Goal: Transaction & Acquisition: Book appointment/travel/reservation

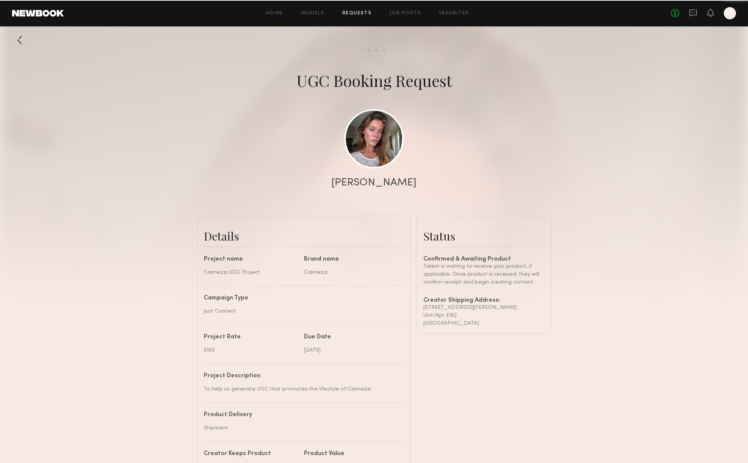
scroll to position [631, 0]
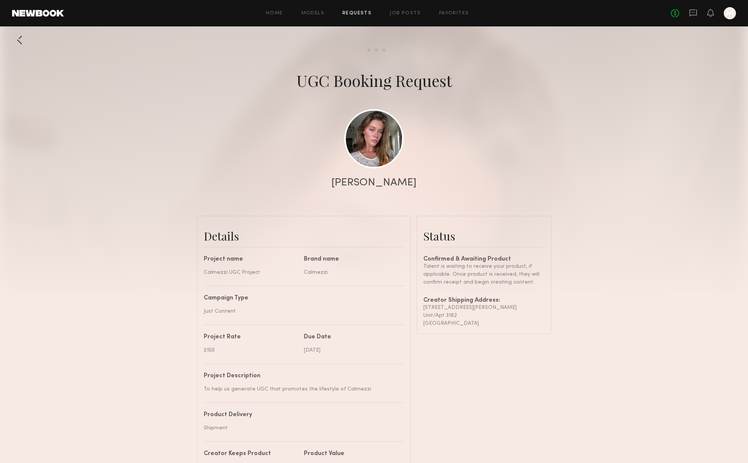
drag, startPoint x: 480, startPoint y: 324, endPoint x: 420, endPoint y: 309, distance: 61.5
click at [420, 309] on common-border "Status Confirmed & Awaiting Product Talent is waiting to receive your product, …" at bounding box center [484, 275] width 135 height 119
copy div "3280 Barnett Avenue Unit/Apt 3182 San Diego , CA 92110"
click at [20, 41] on div at bounding box center [19, 40] width 15 height 15
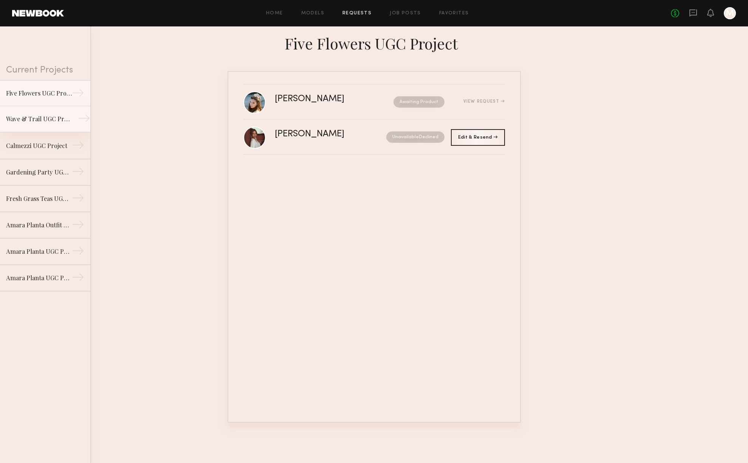
click at [43, 129] on link "Wave & Trail UGC Project →" at bounding box center [45, 119] width 90 height 26
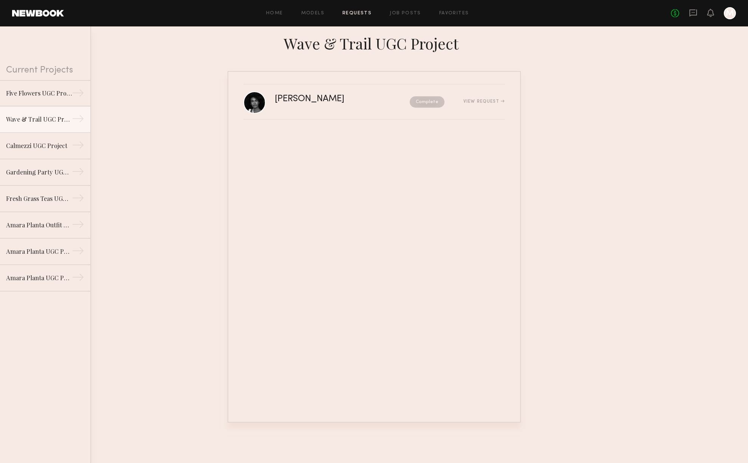
click at [695, 17] on link at bounding box center [693, 13] width 8 height 9
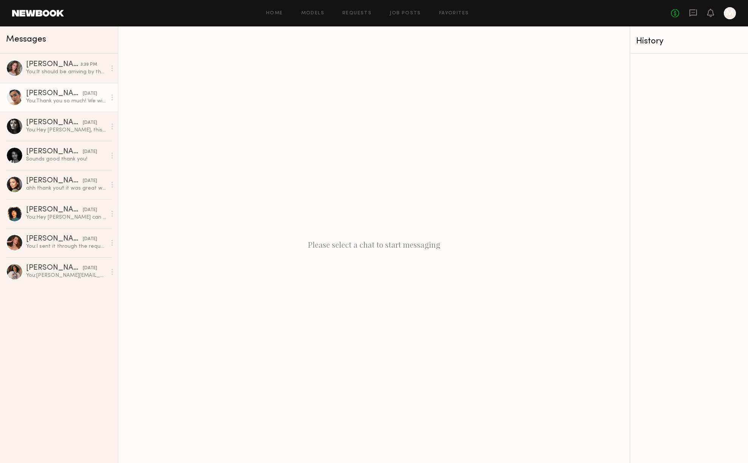
click at [42, 93] on div "[PERSON_NAME]" at bounding box center [54, 94] width 57 height 8
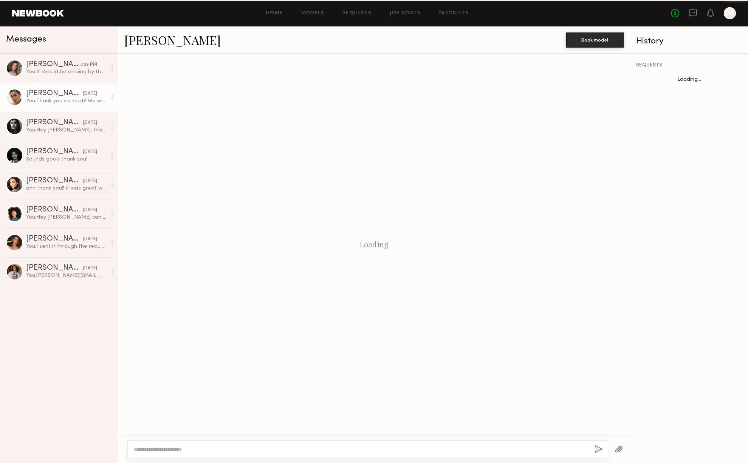
scroll to position [310, 0]
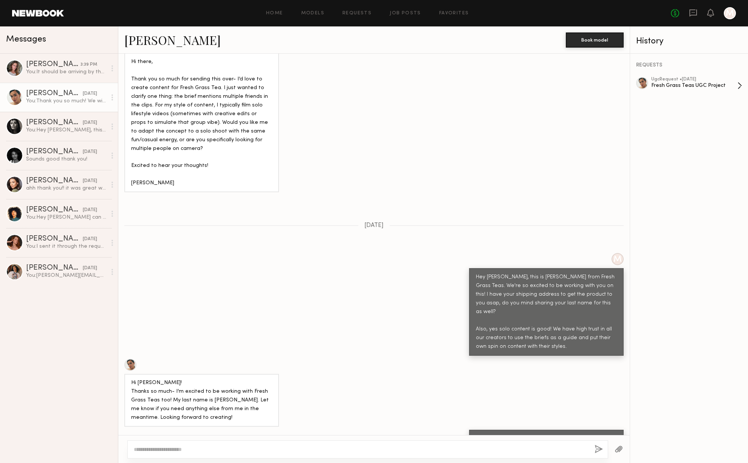
click at [698, 85] on div "Fresh Grass Teas UGC Project" at bounding box center [694, 85] width 86 height 7
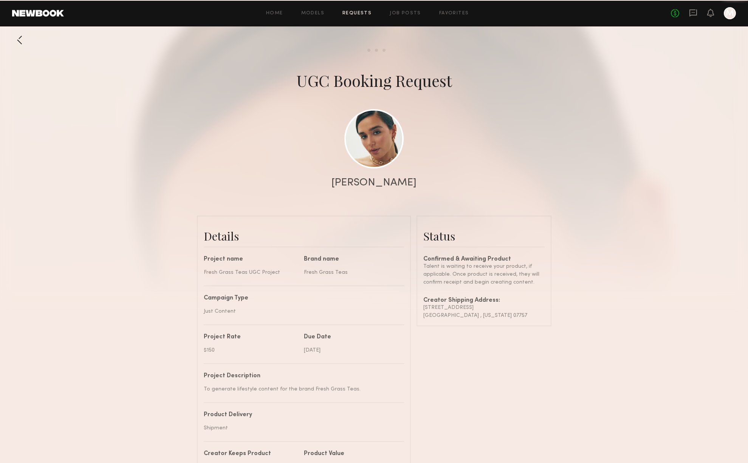
scroll to position [672, 0]
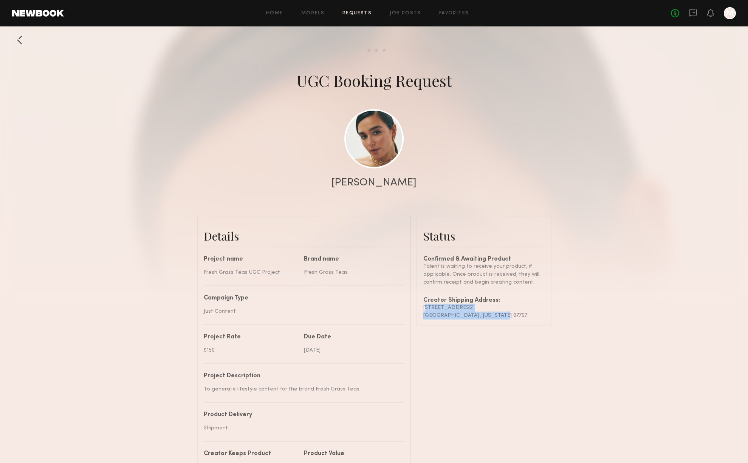
drag, startPoint x: 502, startPoint y: 316, endPoint x: 423, endPoint y: 310, distance: 78.8
click at [423, 310] on div "Confirmed & Awaiting Product Talent is waiting to receive your product, if appl…" at bounding box center [483, 288] width 121 height 63
copy div "42 Riverside Ave Oceanport , New Jersey 07757"
click at [21, 43] on div at bounding box center [19, 40] width 15 height 15
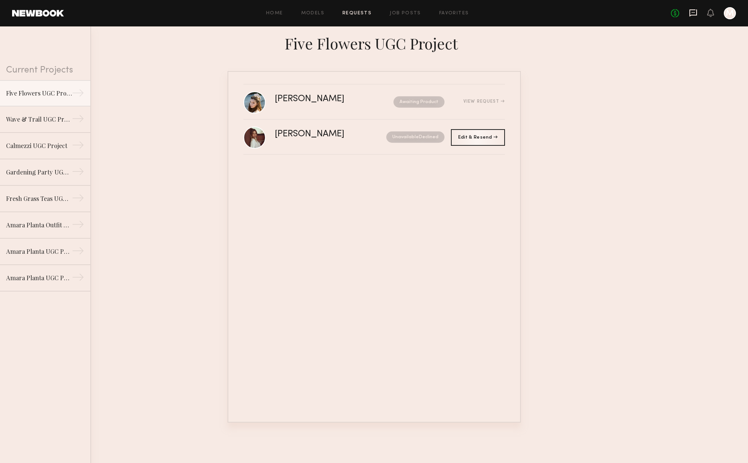
click at [695, 14] on icon at bounding box center [693, 13] width 8 height 8
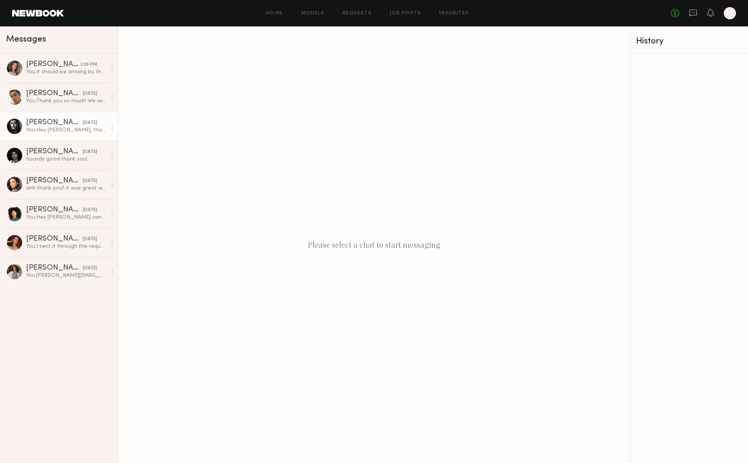
click at [26, 127] on div "You: Hey Nikola, this is Andrew from Gardening Party. We're so excited to be wo…" at bounding box center [66, 130] width 81 height 7
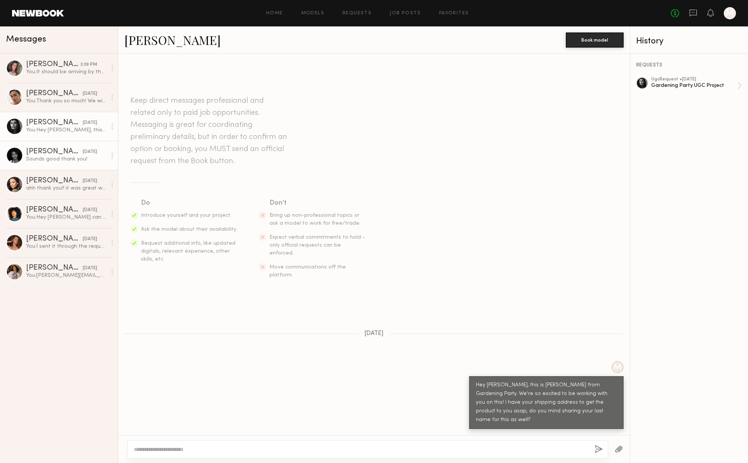
click at [56, 154] on div "Ashley C." at bounding box center [54, 152] width 57 height 8
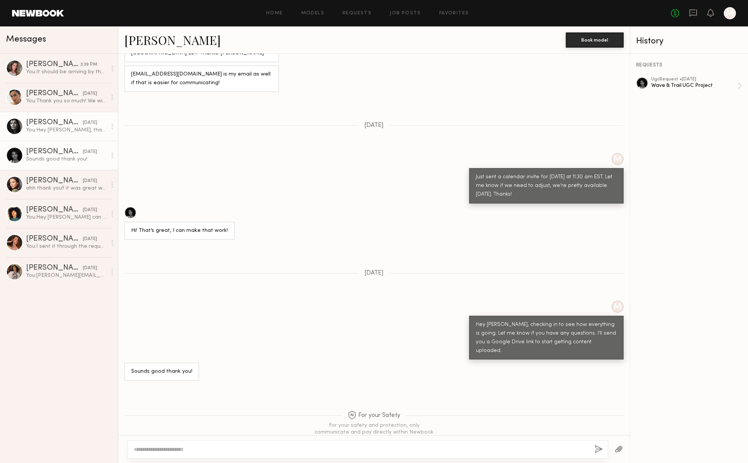
click at [59, 136] on link "Nikola S. 09/26/2025 You: Hey Nikola, this is Andrew from Gardening Party. We'r…" at bounding box center [59, 126] width 118 height 29
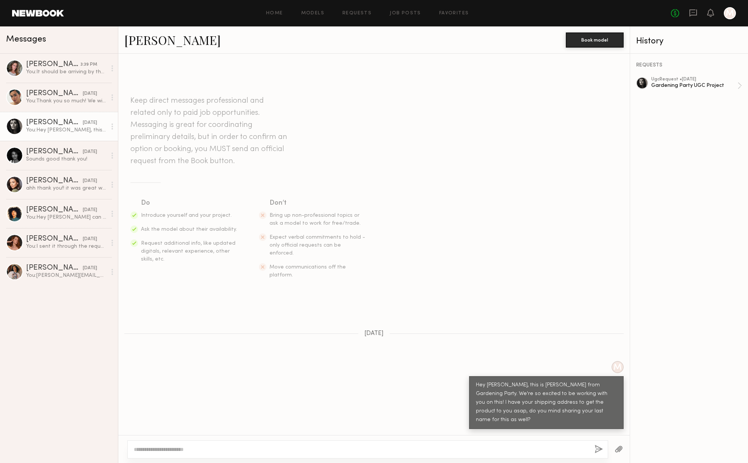
click at [342, 443] on div at bounding box center [367, 450] width 481 height 18
click at [296, 448] on textarea at bounding box center [361, 450] width 455 height 8
type textarea "**********"
click at [599, 448] on button "button" at bounding box center [599, 449] width 8 height 9
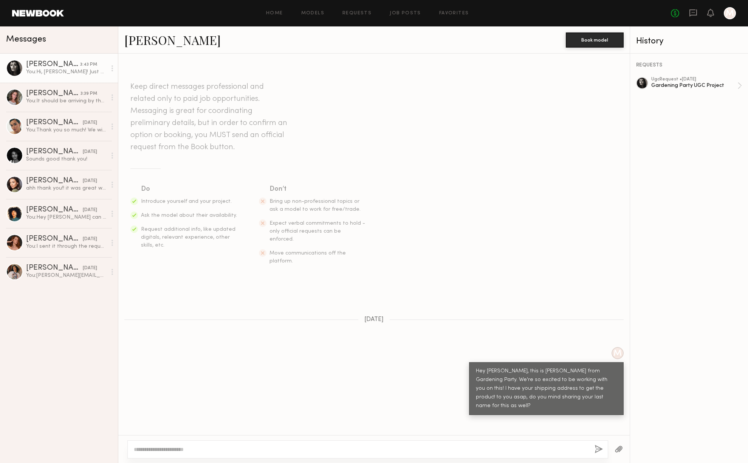
scroll to position [104, 0]
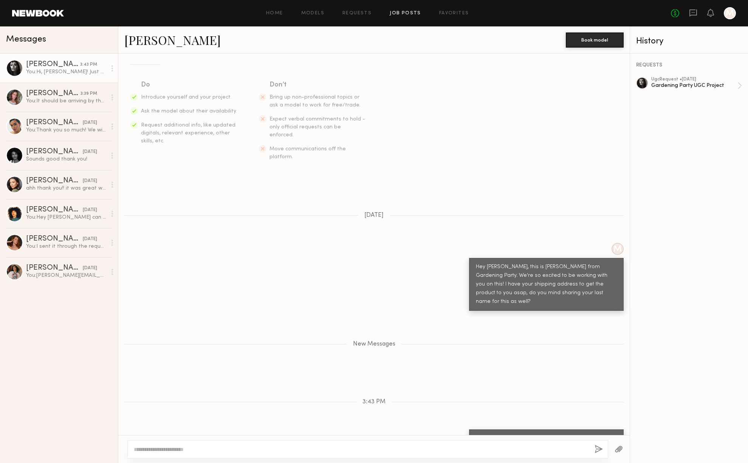
click at [401, 14] on link "Job Posts" at bounding box center [405, 13] width 31 height 5
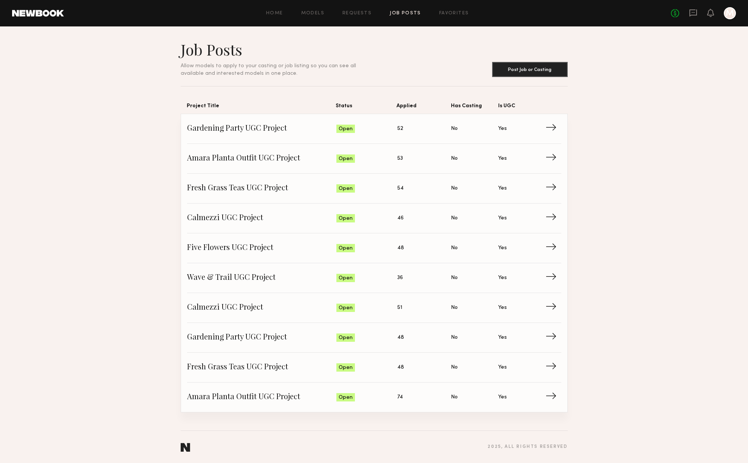
click at [711, 17] on div at bounding box center [710, 13] width 7 height 9
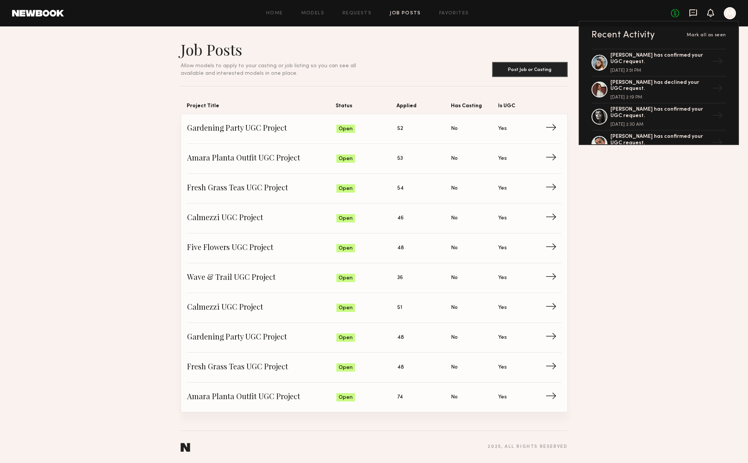
click at [694, 14] on icon at bounding box center [693, 12] width 8 height 7
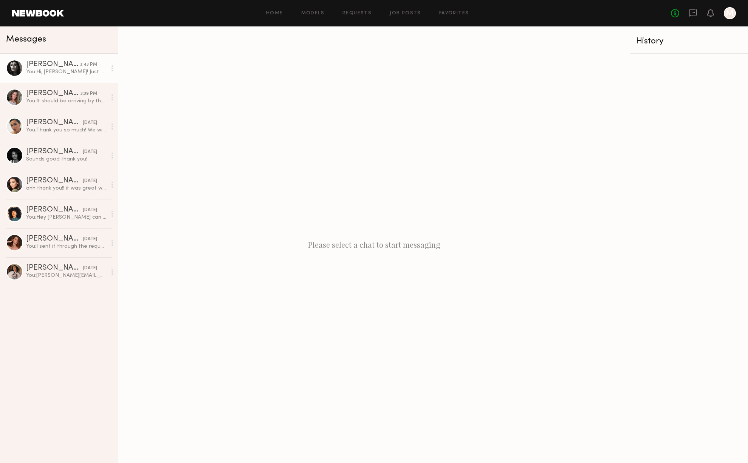
click at [58, 68] on div "Nikola S." at bounding box center [53, 65] width 54 height 8
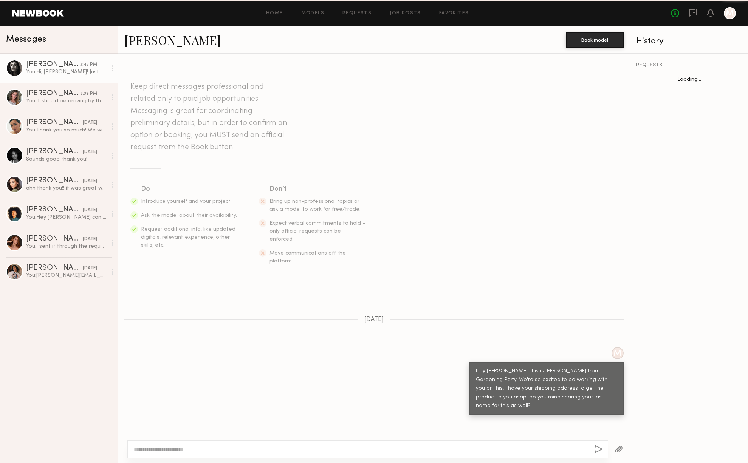
scroll to position [46, 0]
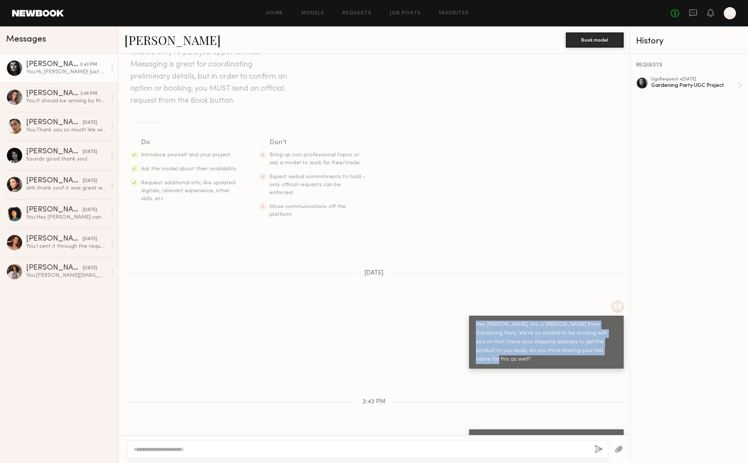
drag, startPoint x: 576, startPoint y: 333, endPoint x: 472, endPoint y: 311, distance: 107.1
click at [472, 316] on div "Hey Nikola, this is Andrew from Gardening Party. We're so excited to be working…" at bounding box center [546, 342] width 155 height 53
copy div "Hey Nikola, this is Andrew from Gardening Party. We're so excited to be working…"
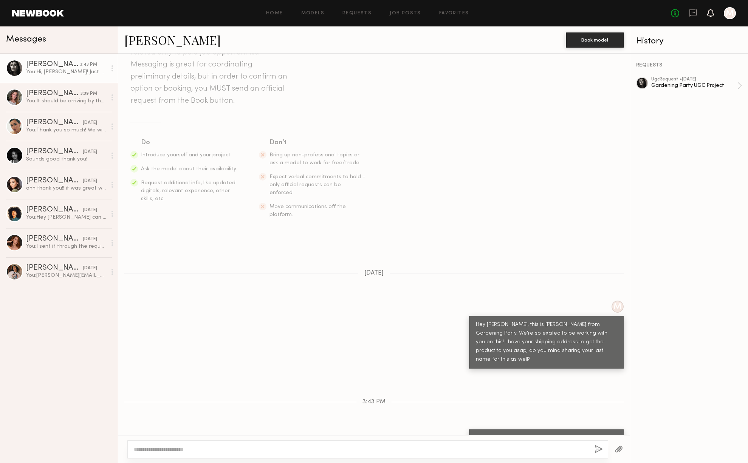
click at [711, 14] on icon at bounding box center [711, 12] width 6 height 5
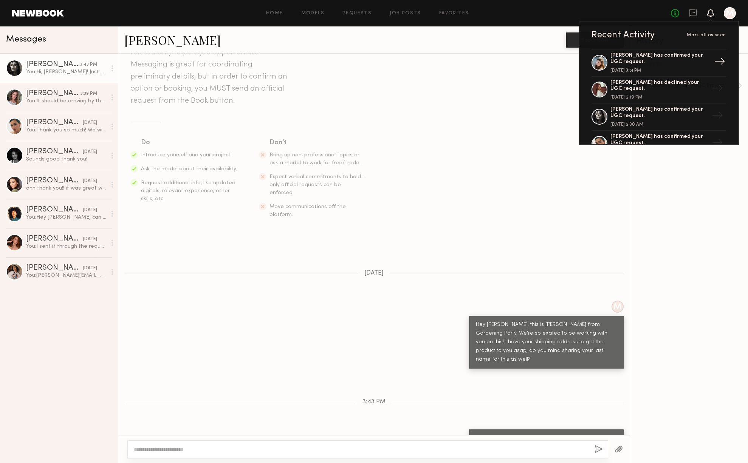
click at [650, 60] on div "Keana M. has confirmed your UGC request." at bounding box center [659, 59] width 98 height 13
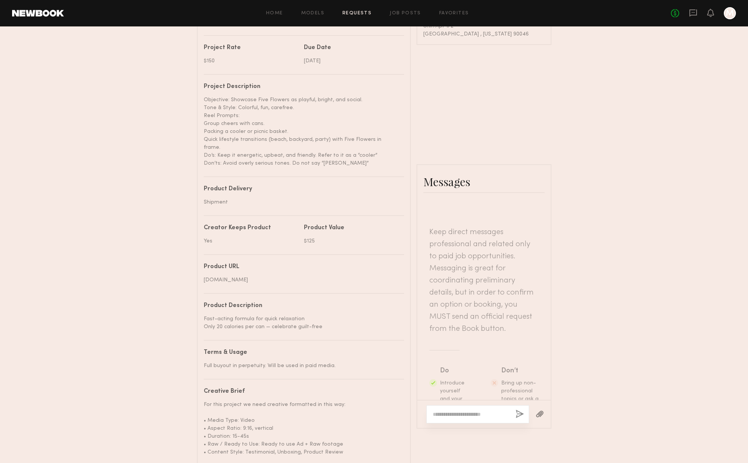
scroll to position [290, 0]
click at [462, 410] on textarea at bounding box center [471, 414] width 77 height 8
paste textarea "**********"
click at [452, 365] on textarea "**********" at bounding box center [471, 391] width 77 height 53
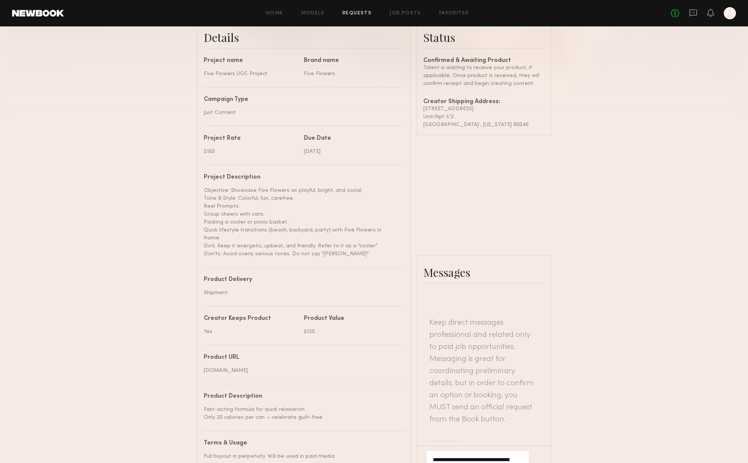
scroll to position [200, 0]
drag, startPoint x: 473, startPoint y: 352, endPoint x: 465, endPoint y: 352, distance: 8.7
drag, startPoint x: 472, startPoint y: 352, endPoint x: 434, endPoint y: 354, distance: 39.0
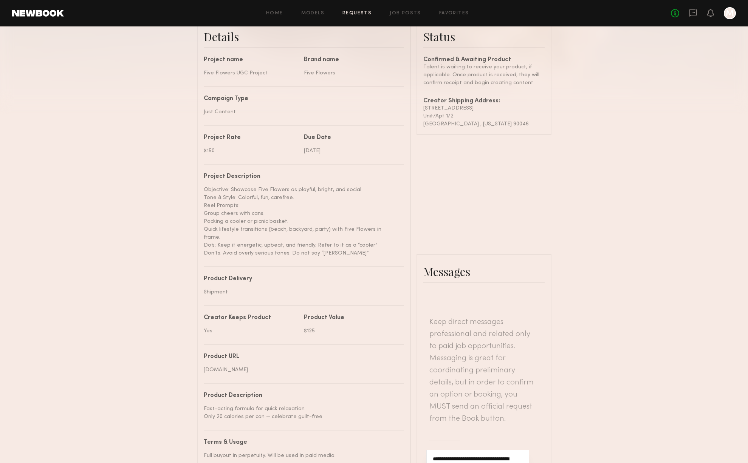
type textarea "**********"
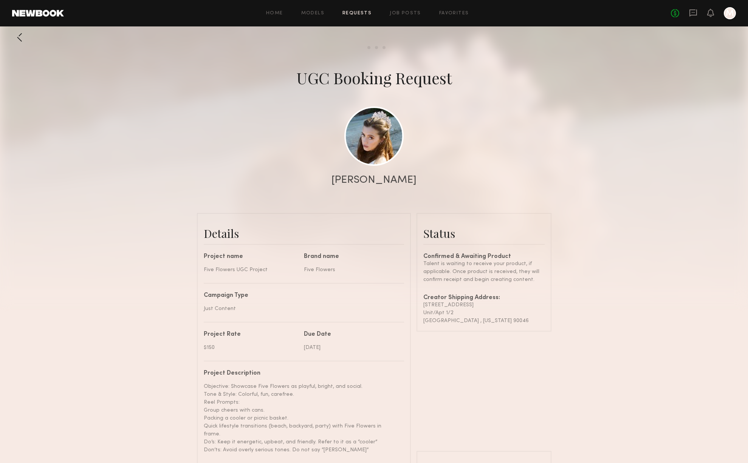
scroll to position [0, 0]
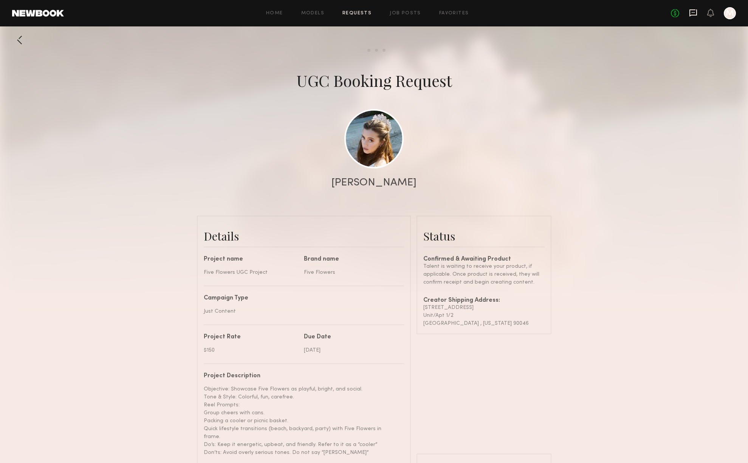
click at [694, 14] on icon at bounding box center [693, 13] width 8 height 8
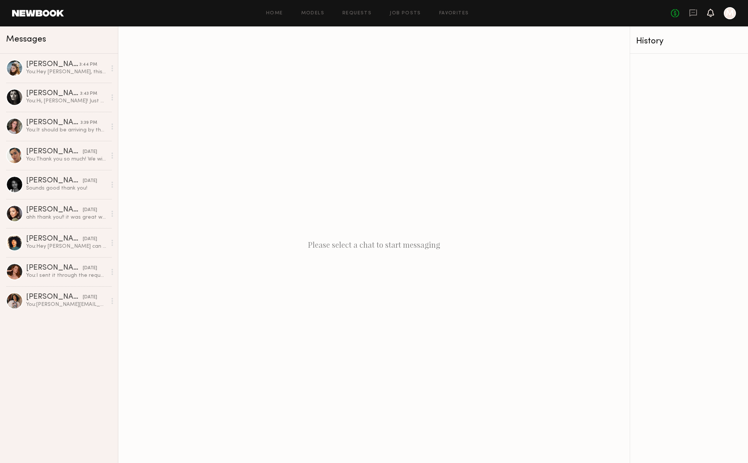
click at [710, 14] on icon at bounding box center [711, 12] width 6 height 5
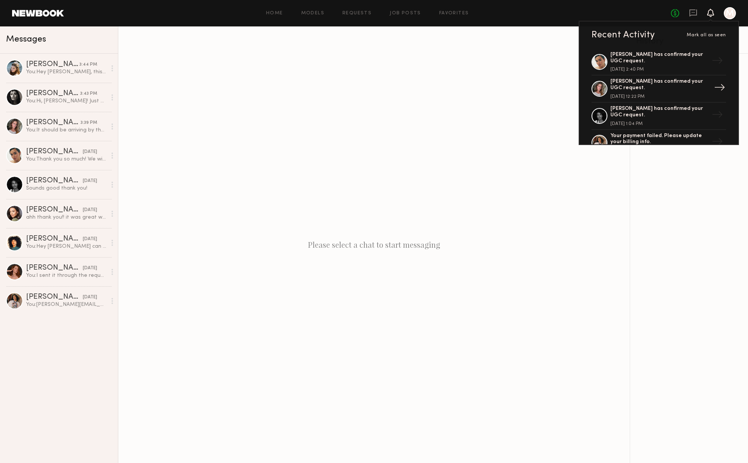
scroll to position [93, 0]
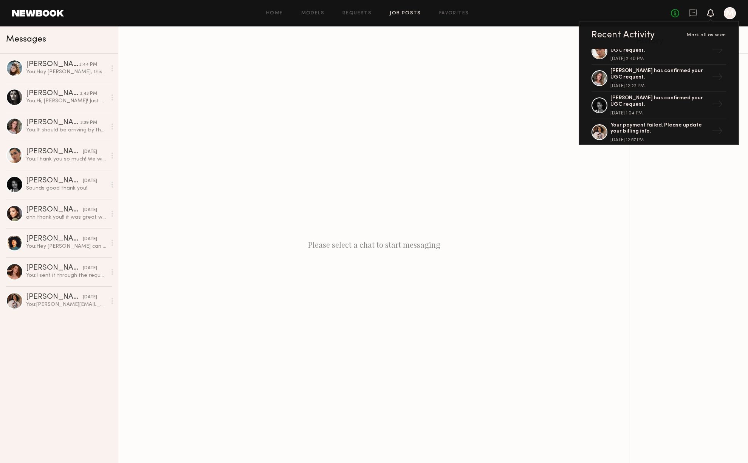
click at [391, 14] on link "Job Posts" at bounding box center [405, 13] width 31 height 5
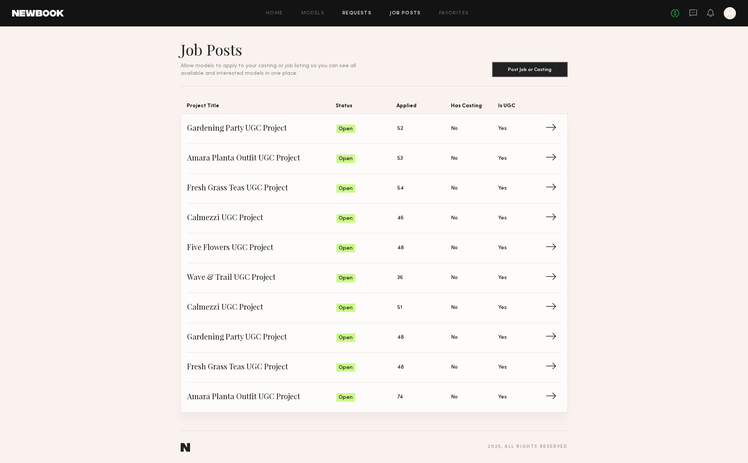
click at [356, 14] on link "Requests" at bounding box center [356, 13] width 29 height 5
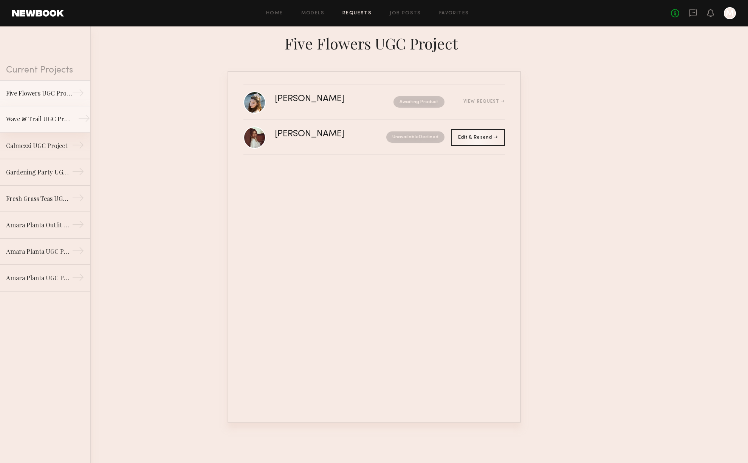
click at [28, 117] on div "Wave & Trail UGC Project" at bounding box center [39, 119] width 66 height 9
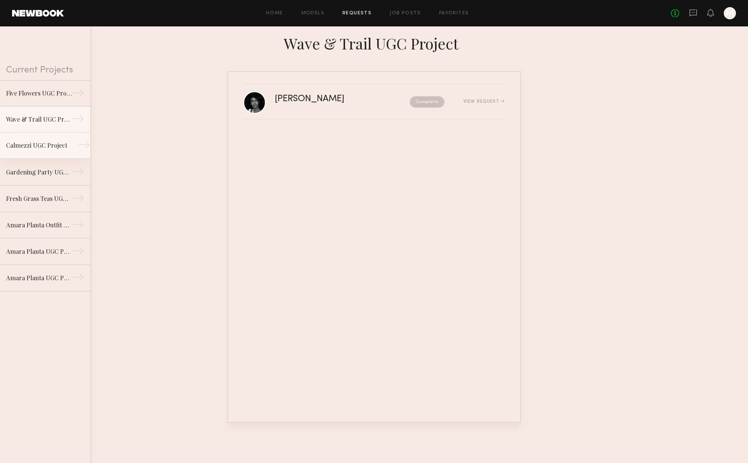
click at [28, 139] on link "Calmezzi UGC Project →" at bounding box center [45, 146] width 90 height 26
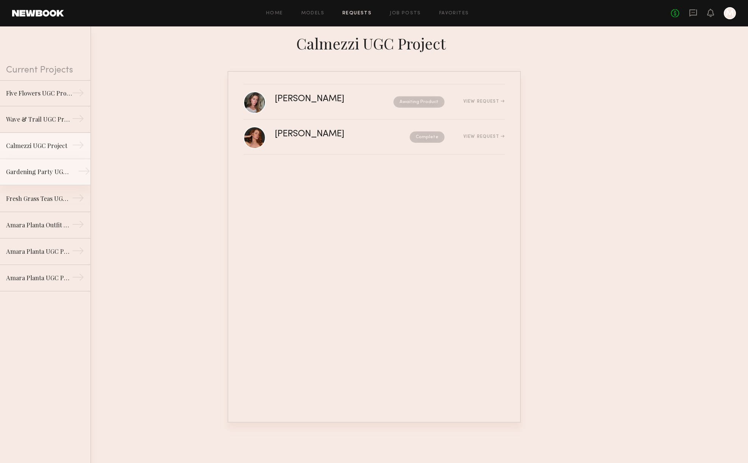
click at [40, 172] on div "Gardening Party UGC Project" at bounding box center [39, 171] width 66 height 9
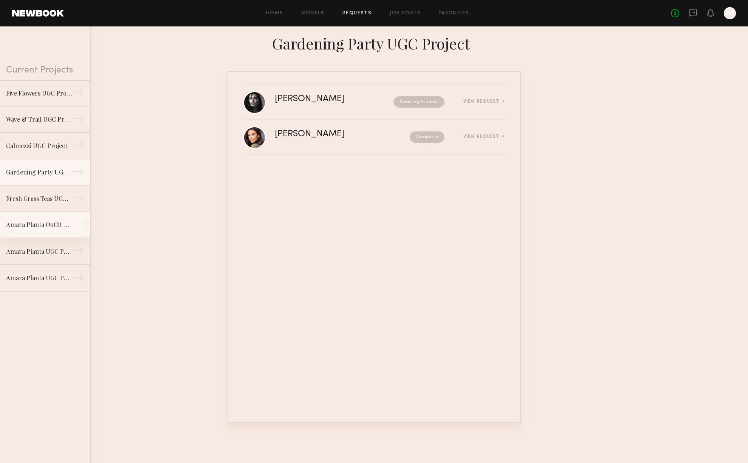
click at [32, 224] on div "Amara Planta Outfit UGC Project" at bounding box center [39, 224] width 66 height 9
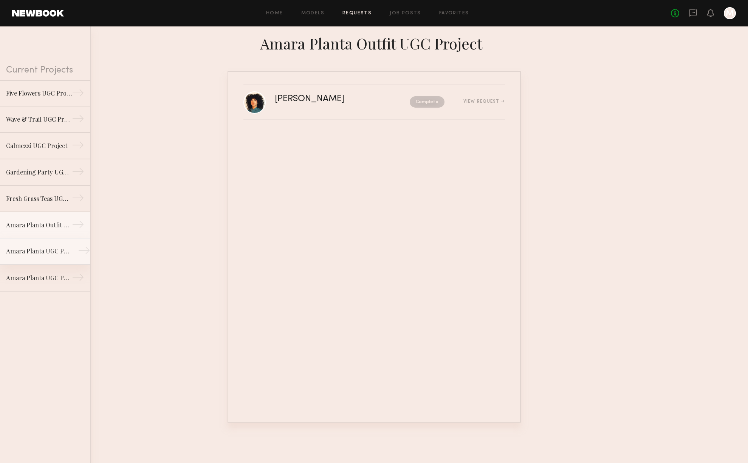
click at [36, 247] on div "Amara Planta UGC Project" at bounding box center [39, 251] width 66 height 9
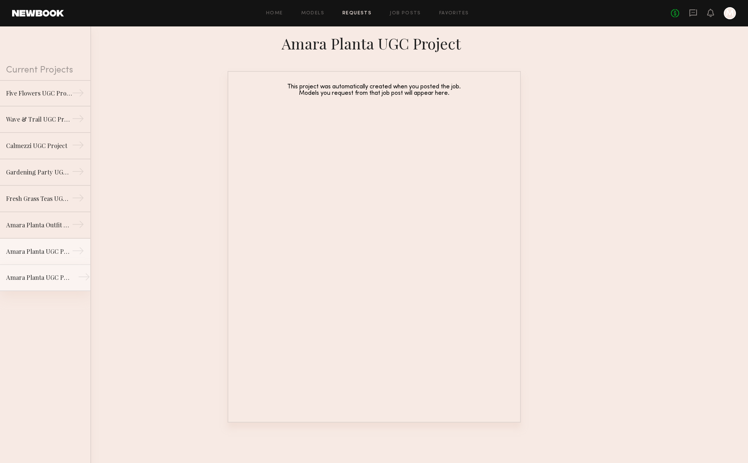
click at [41, 273] on link "Amara Planta UGC Project →" at bounding box center [45, 278] width 90 height 26
click at [27, 233] on link "Amara Planta Outfit UGC Project →" at bounding box center [45, 225] width 90 height 26
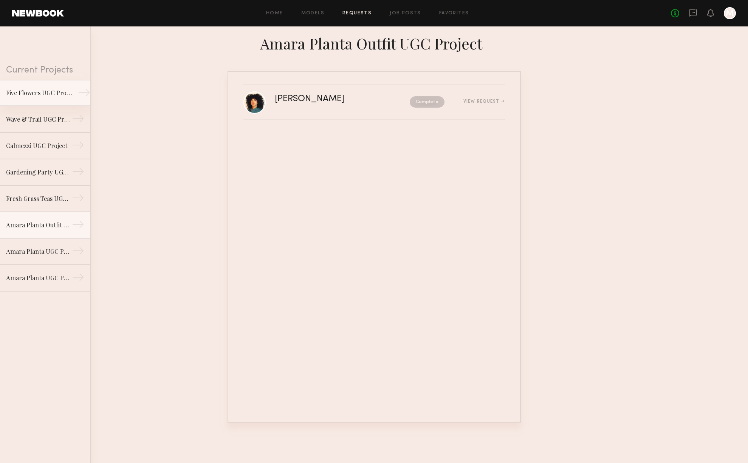
click at [45, 94] on div "Five Flowers UGC Project" at bounding box center [39, 92] width 66 height 9
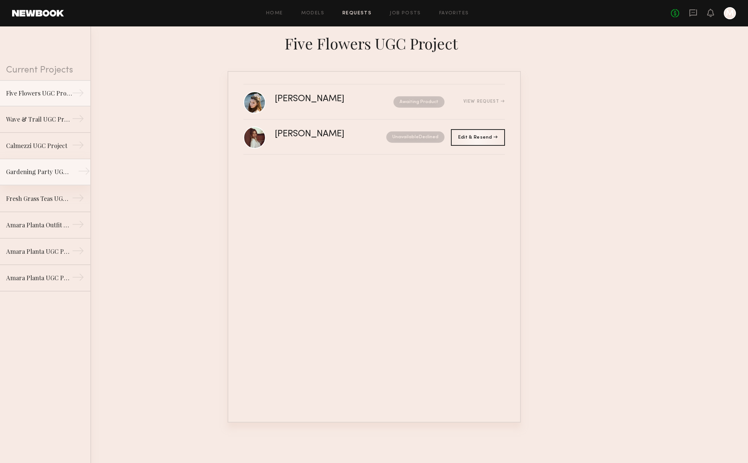
click at [48, 173] on div "Gardening Party UGC Project" at bounding box center [39, 171] width 66 height 9
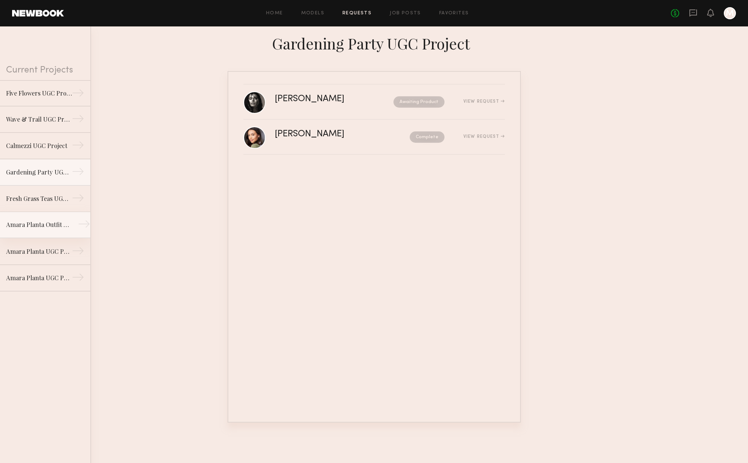
click at [34, 226] on div "Amara Planta Outfit UGC Project" at bounding box center [39, 224] width 66 height 9
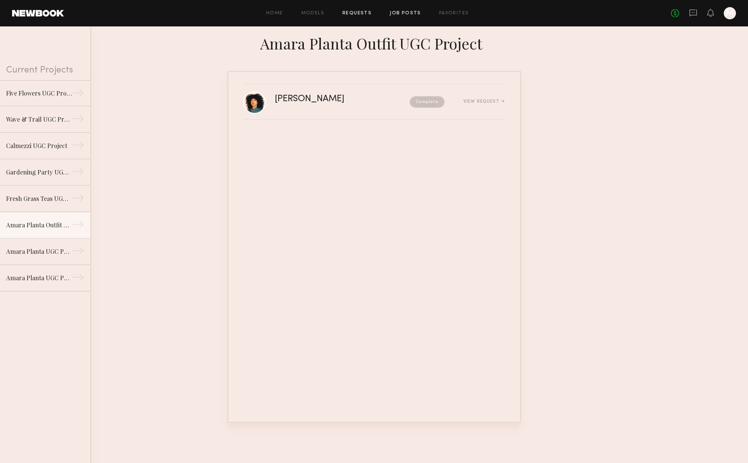
click at [395, 13] on link "Job Posts" at bounding box center [405, 13] width 31 height 5
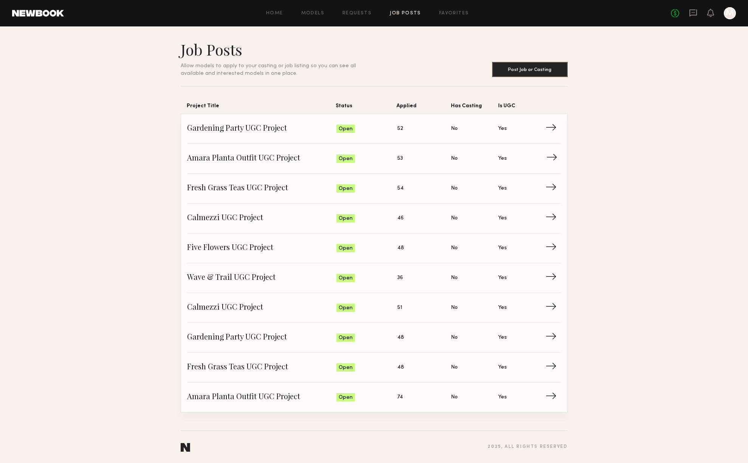
click at [228, 158] on span "Amara Planta Outfit UGC Project" at bounding box center [262, 158] width 150 height 11
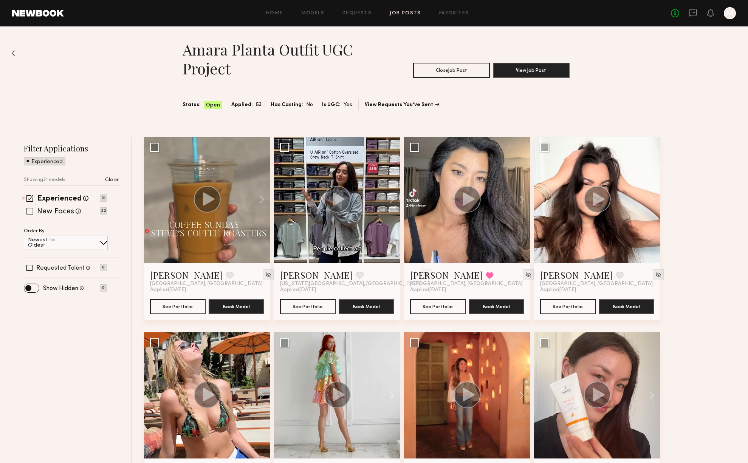
click at [32, 212] on span at bounding box center [29, 211] width 7 height 7
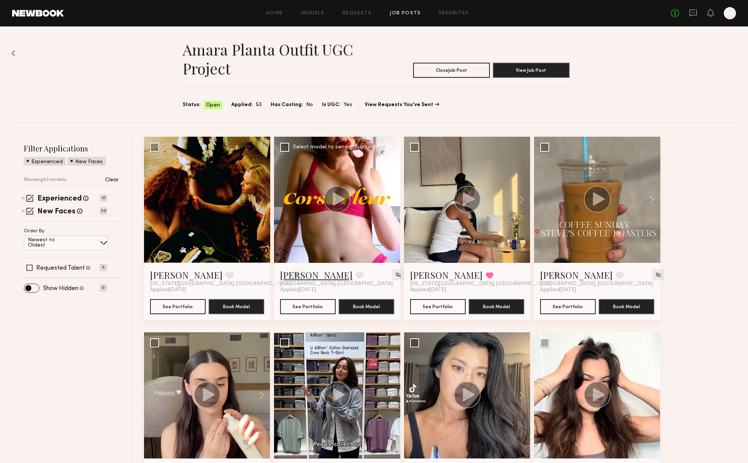
click at [324, 274] on link "Alexandra M." at bounding box center [316, 275] width 73 height 12
click at [558, 273] on link "Emily H." at bounding box center [576, 275] width 73 height 12
click at [633, 307] on button "Book Model" at bounding box center [627, 306] width 56 height 15
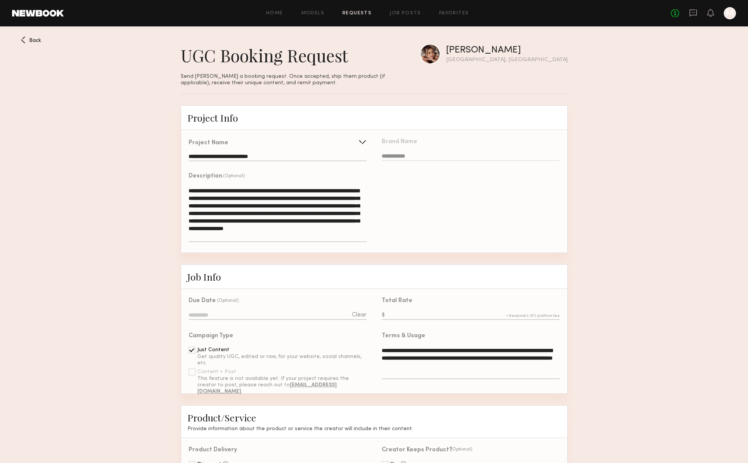
click at [407, 312] on input "text" at bounding box center [471, 316] width 178 height 8
type input "***"
click at [327, 314] on input at bounding box center [278, 316] width 178 height 8
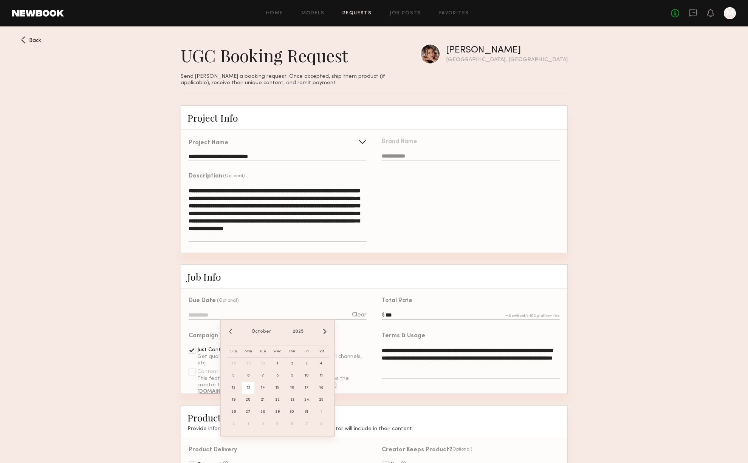
click at [245, 387] on span "13" at bounding box center [248, 388] width 12 height 12
type input "**********"
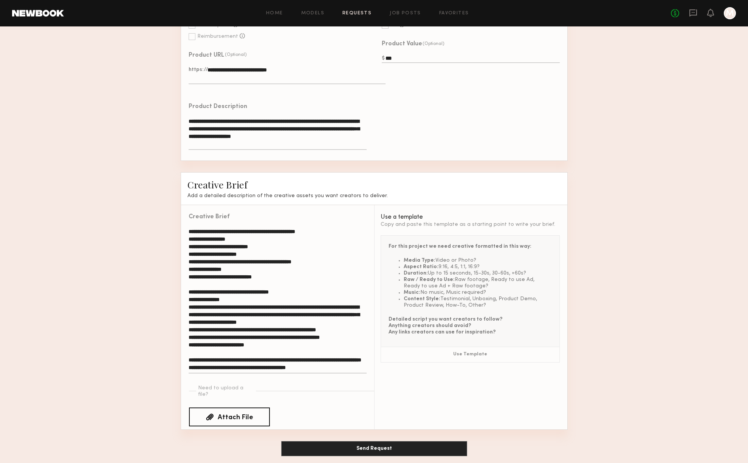
scroll to position [451, 0]
click at [324, 442] on button "Send Request" at bounding box center [374, 449] width 186 height 15
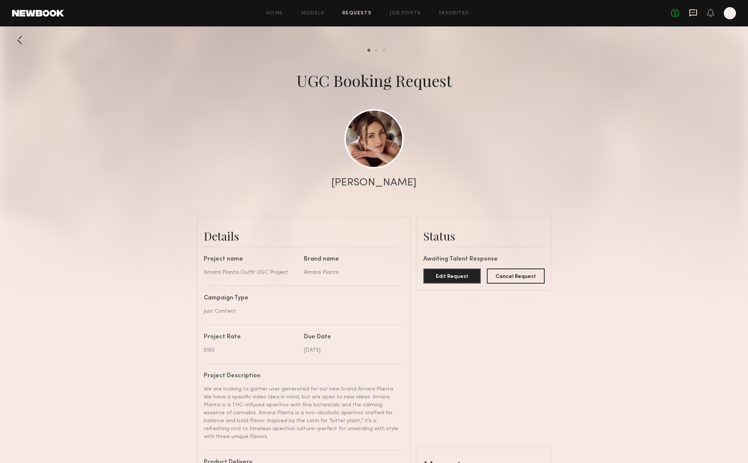
click at [693, 9] on icon at bounding box center [693, 13] width 8 height 8
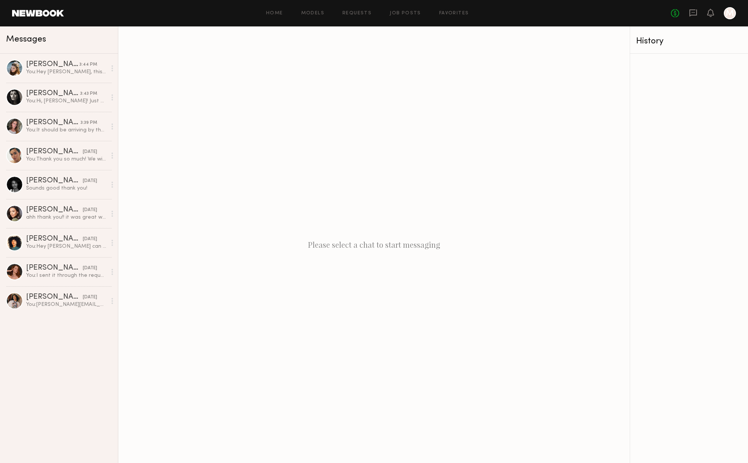
click at [440, 140] on div "Please select a chat to start messaging" at bounding box center [373, 244] width 511 height 437
click at [711, 13] on icon at bounding box center [711, 12] width 6 height 5
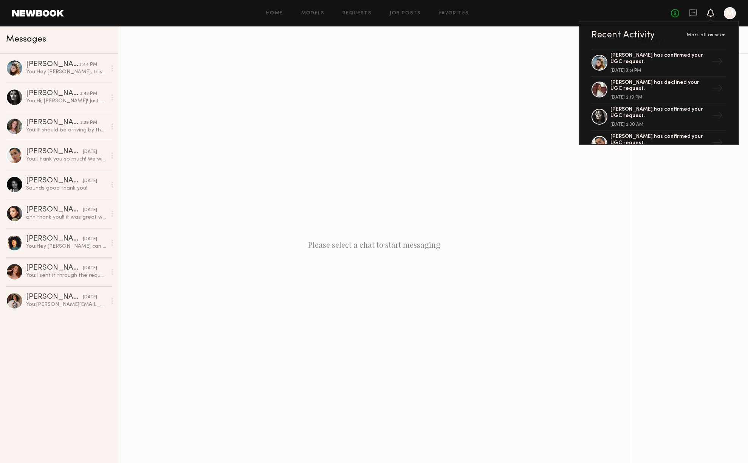
click at [512, 110] on div "Please select a chat to start messaging" at bounding box center [373, 244] width 511 height 437
